Goal: Navigation & Orientation: Find specific page/section

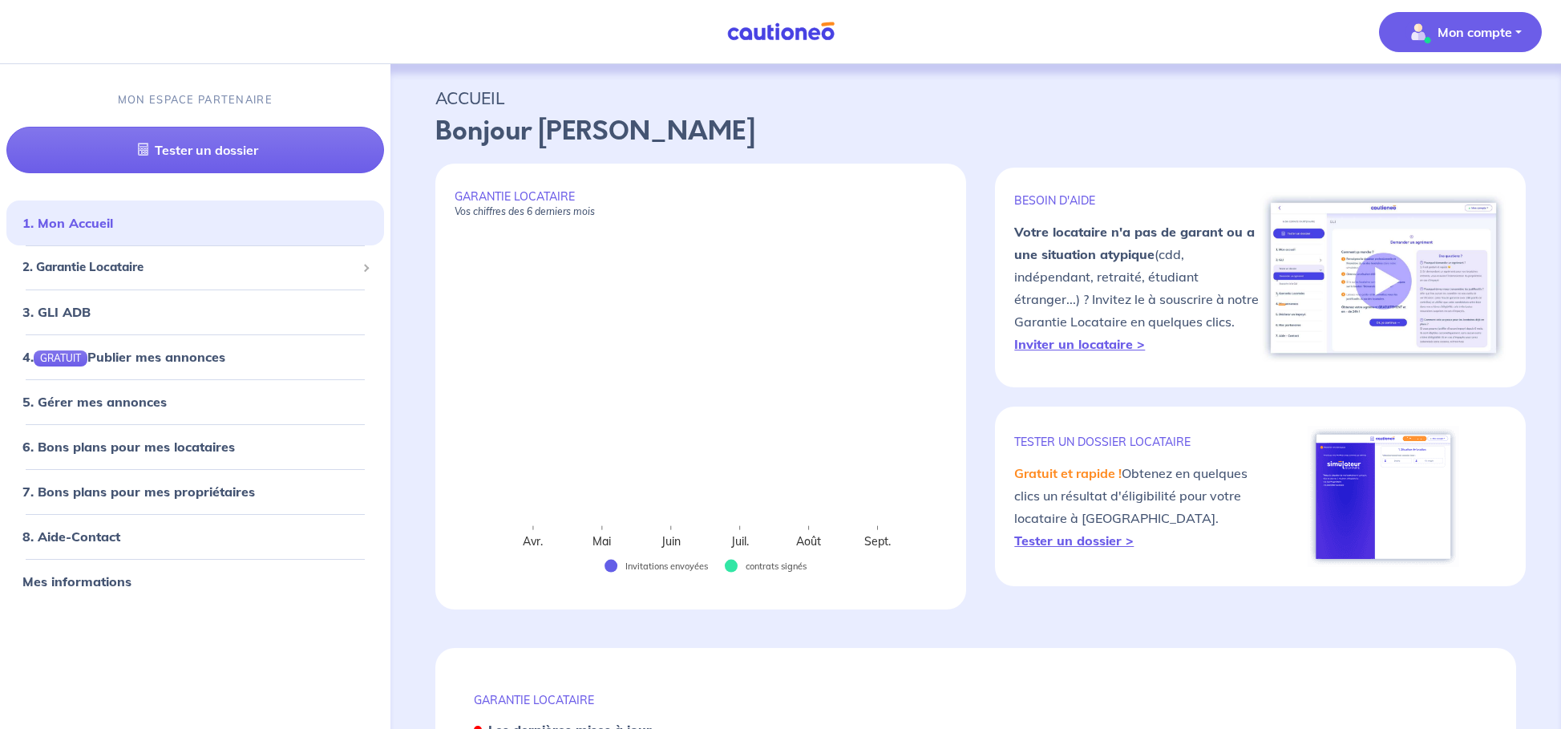
click at [1432, 30] on span "Mon compte" at bounding box center [1455, 32] width 113 height 26
click at [1424, 107] on link "Mes informations" at bounding box center [1444, 100] width 129 height 26
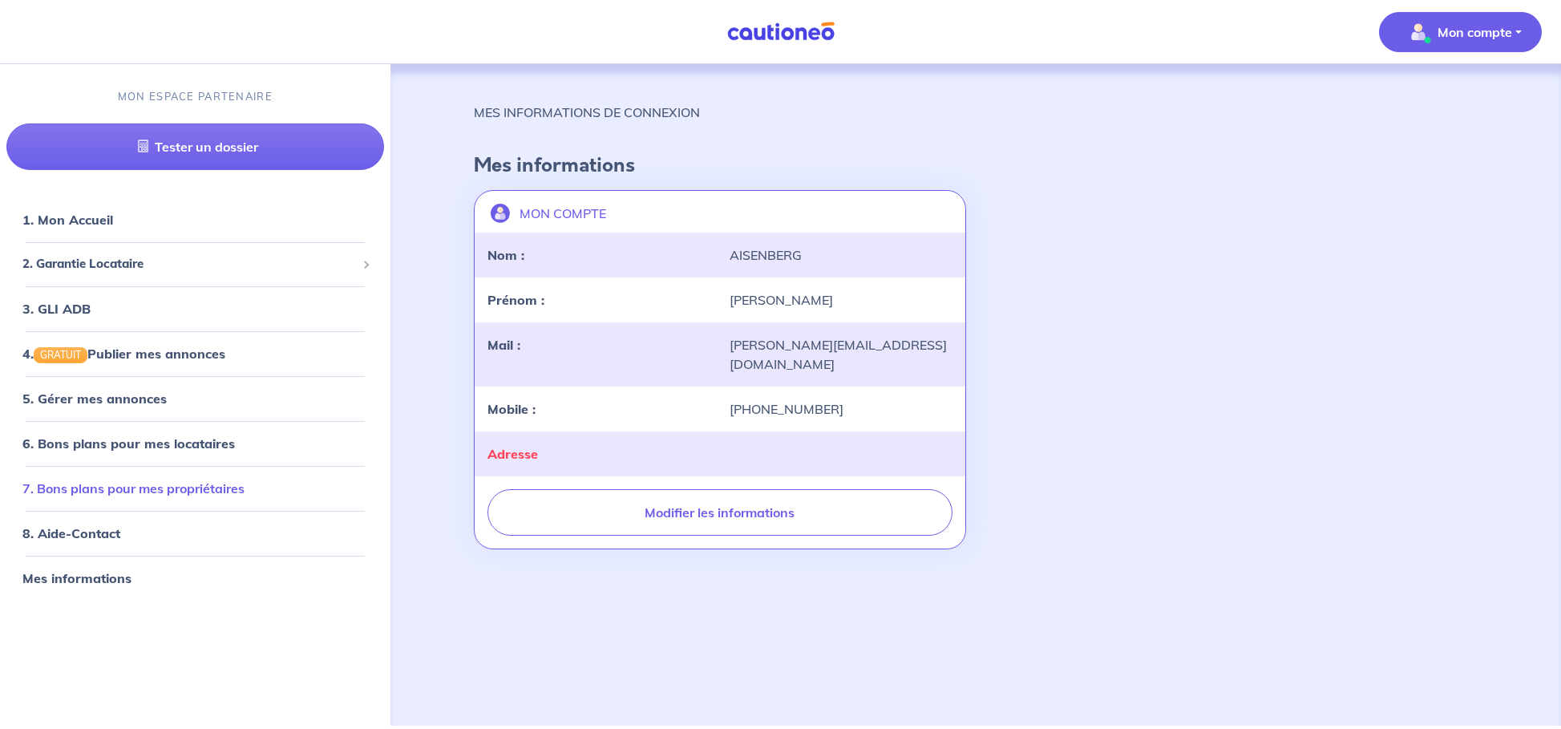
click at [148, 486] on link "7. Bons plans pour mes propriétaires" at bounding box center [133, 488] width 222 height 16
click at [217, 107] on div "MON ESPACE PARTENAIRE Tester un dossier" at bounding box center [195, 129] width 390 height 119
click at [212, 95] on p "MON ESPACE PARTENAIRE" at bounding box center [195, 96] width 155 height 15
click at [63, 221] on link "1. Mon Accueil" at bounding box center [66, 220] width 88 height 16
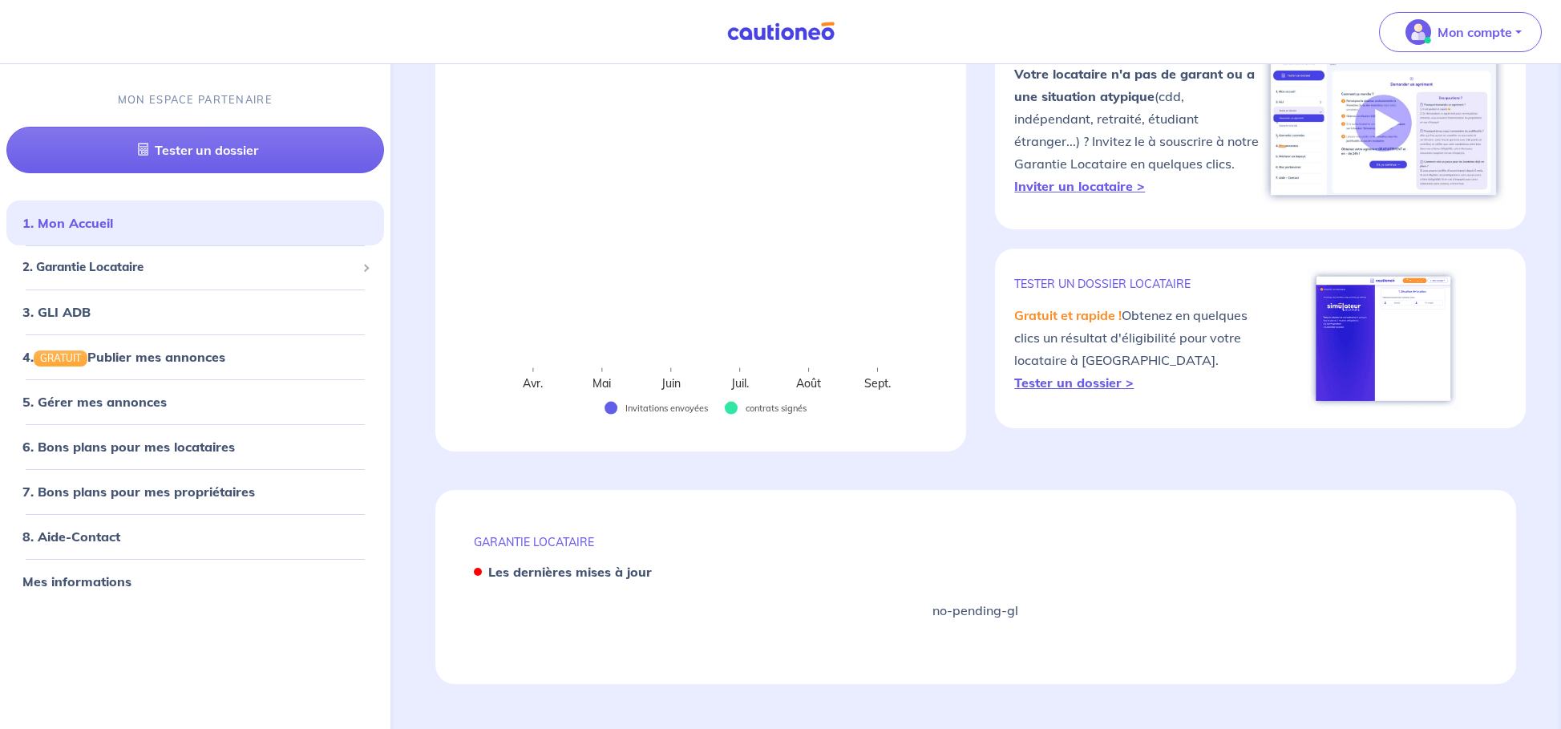
scroll to position [158, 0]
click at [89, 309] on link "3. GLI ADB" at bounding box center [55, 312] width 67 height 16
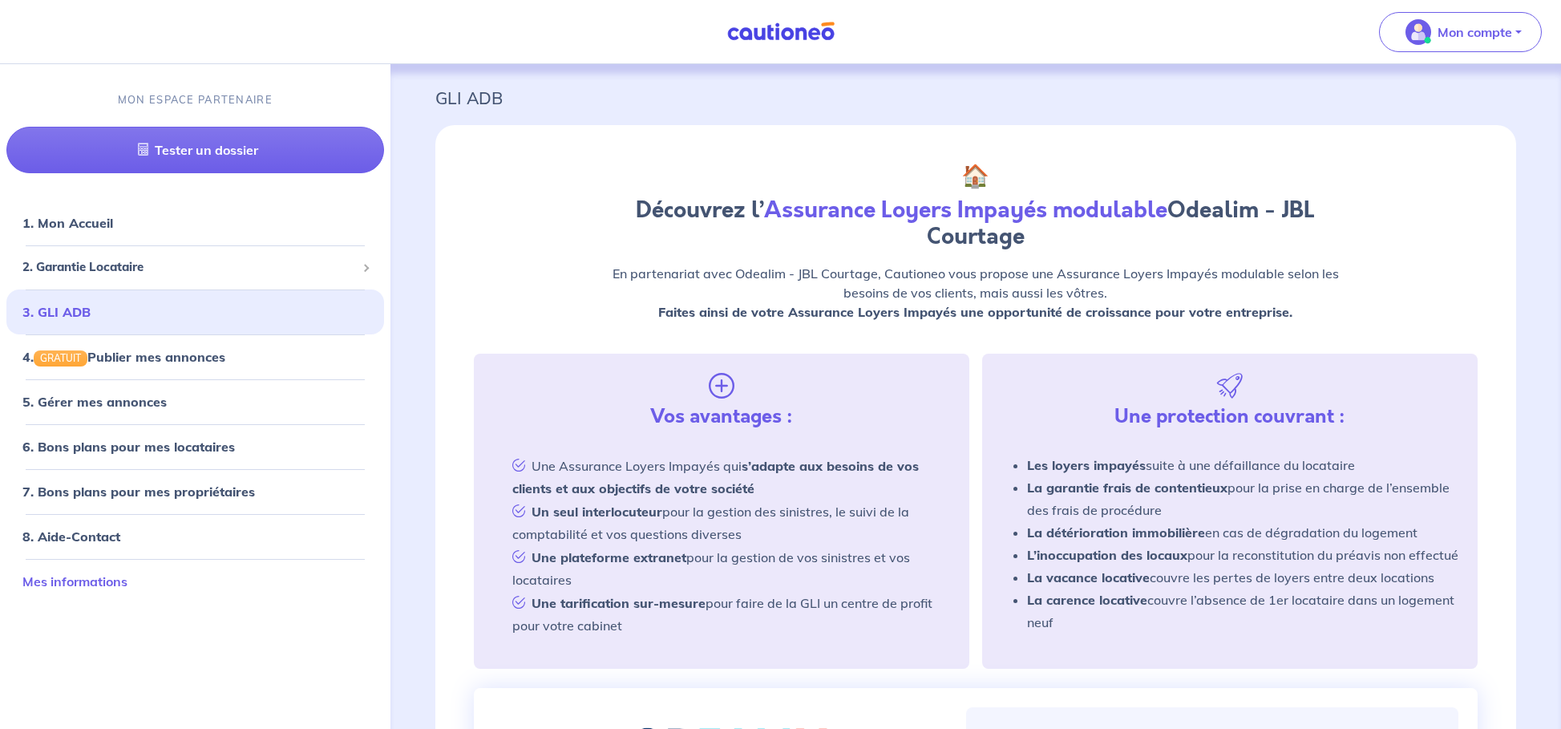
click at [105, 584] on link "Mes informations" at bounding box center [74, 581] width 105 height 16
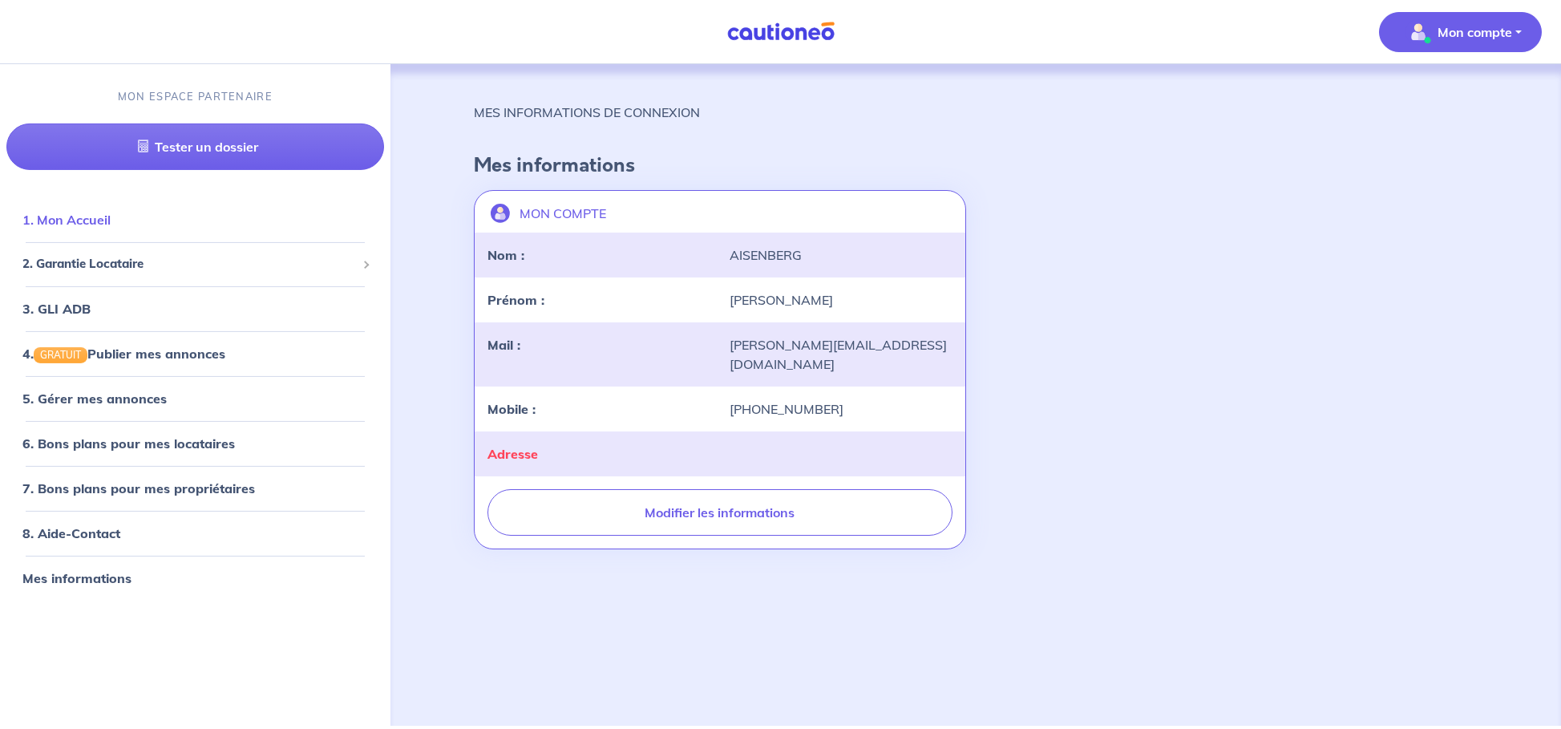
click at [108, 220] on link "1. Mon Accueil" at bounding box center [66, 220] width 88 height 16
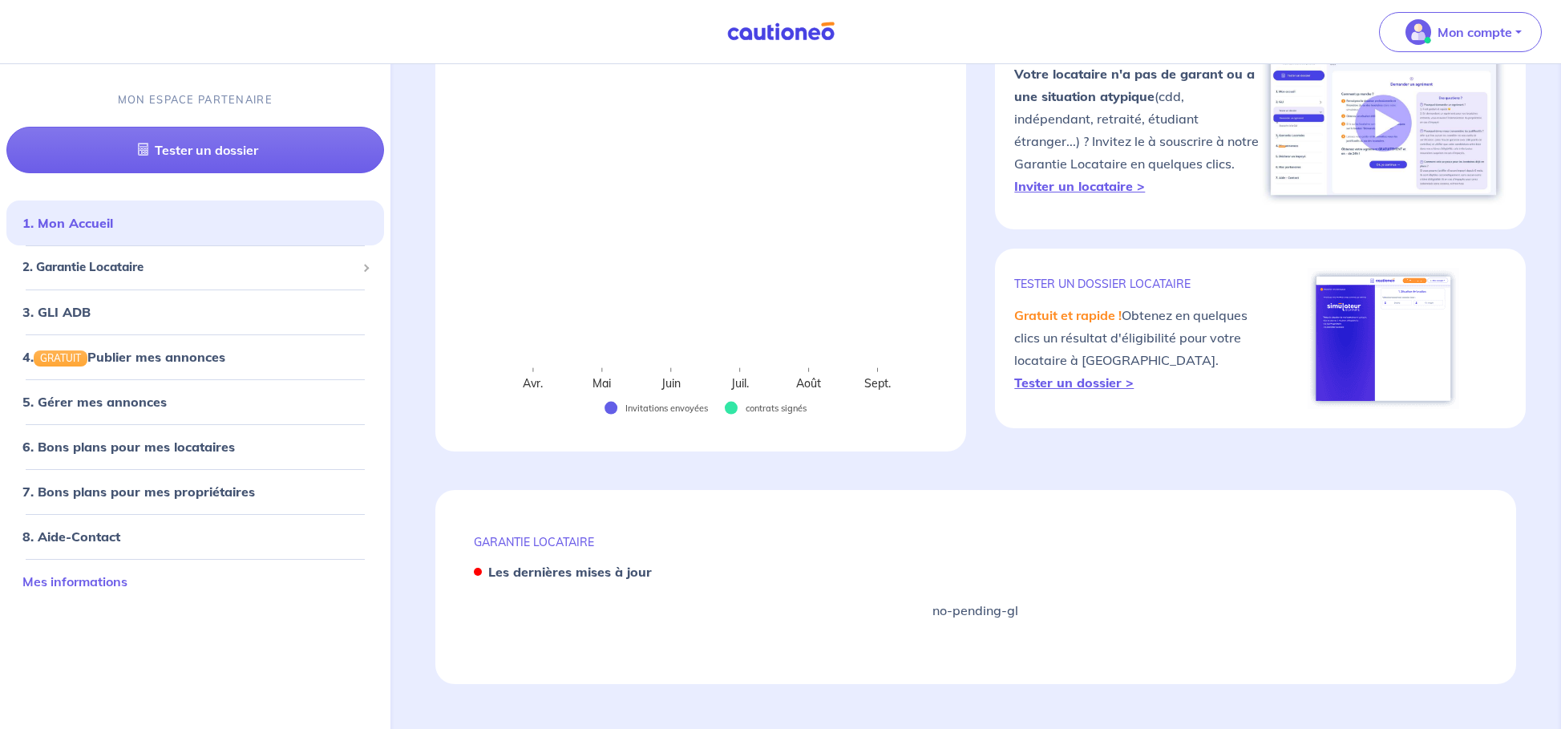
scroll to position [158, 0]
click at [127, 589] on link "Mes informations" at bounding box center [74, 581] width 105 height 16
